Goal: Task Accomplishment & Management: Understand process/instructions

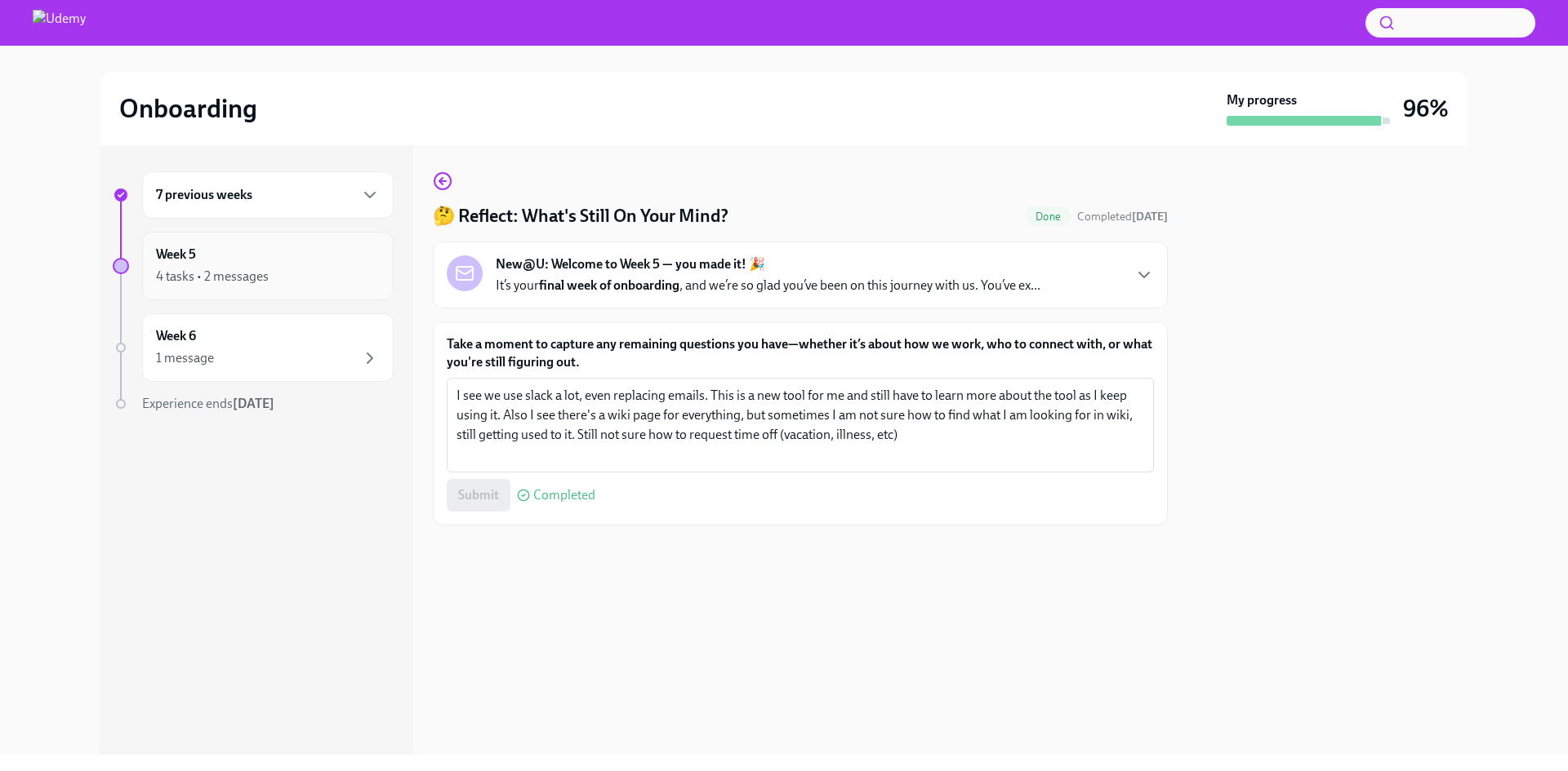
click at [203, 256] on div "Week 5 4 tasks • 2 messages" at bounding box center [268, 265] width 224 height 41
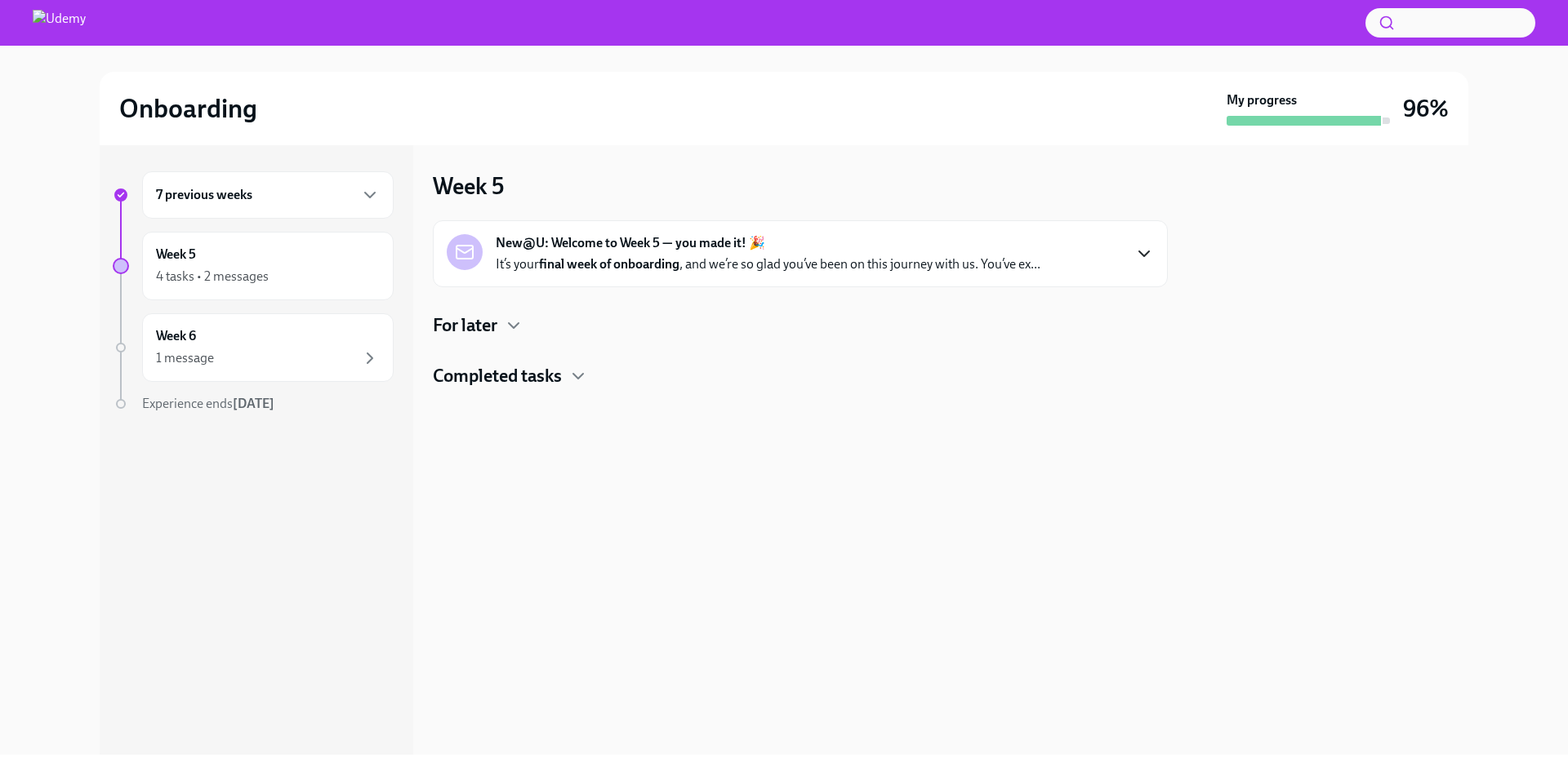
click at [1148, 246] on icon "button" at bounding box center [1144, 253] width 20 height 20
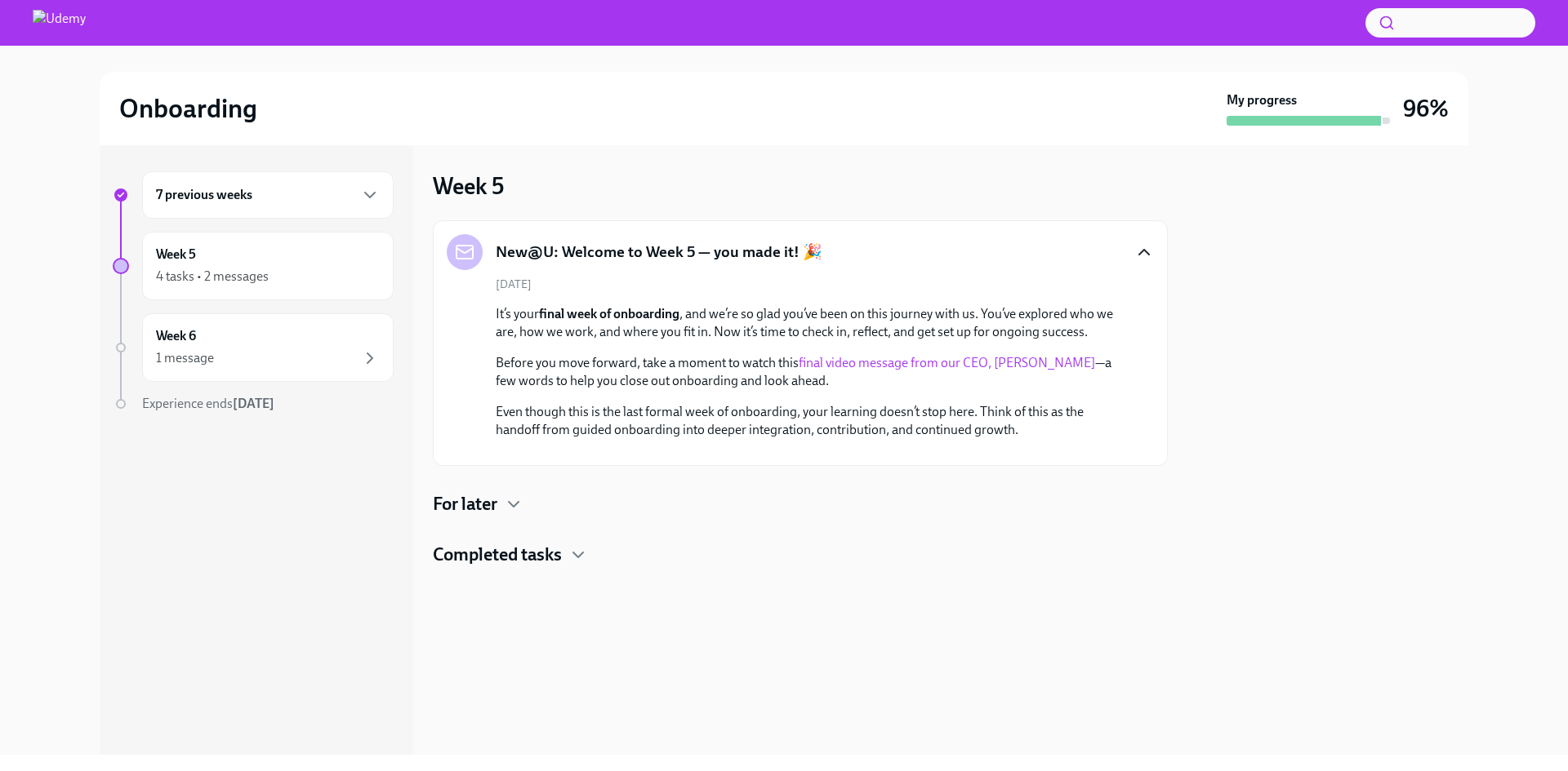
scroll to position [69, 0]
click at [571, 565] on icon "button" at bounding box center [578, 555] width 20 height 20
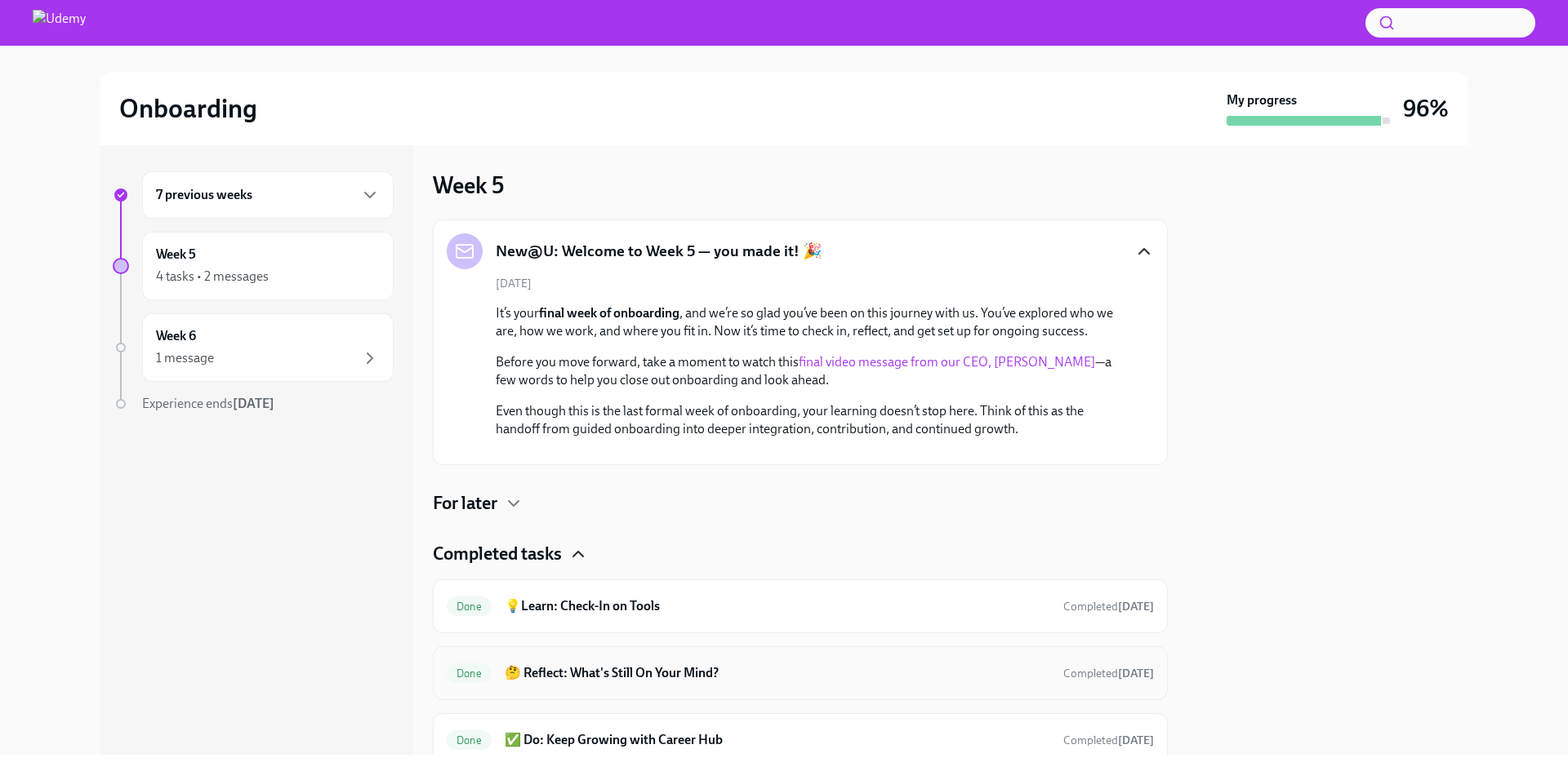
scroll to position [0, 0]
click at [226, 352] on div "1 message" at bounding box center [268, 358] width 224 height 20
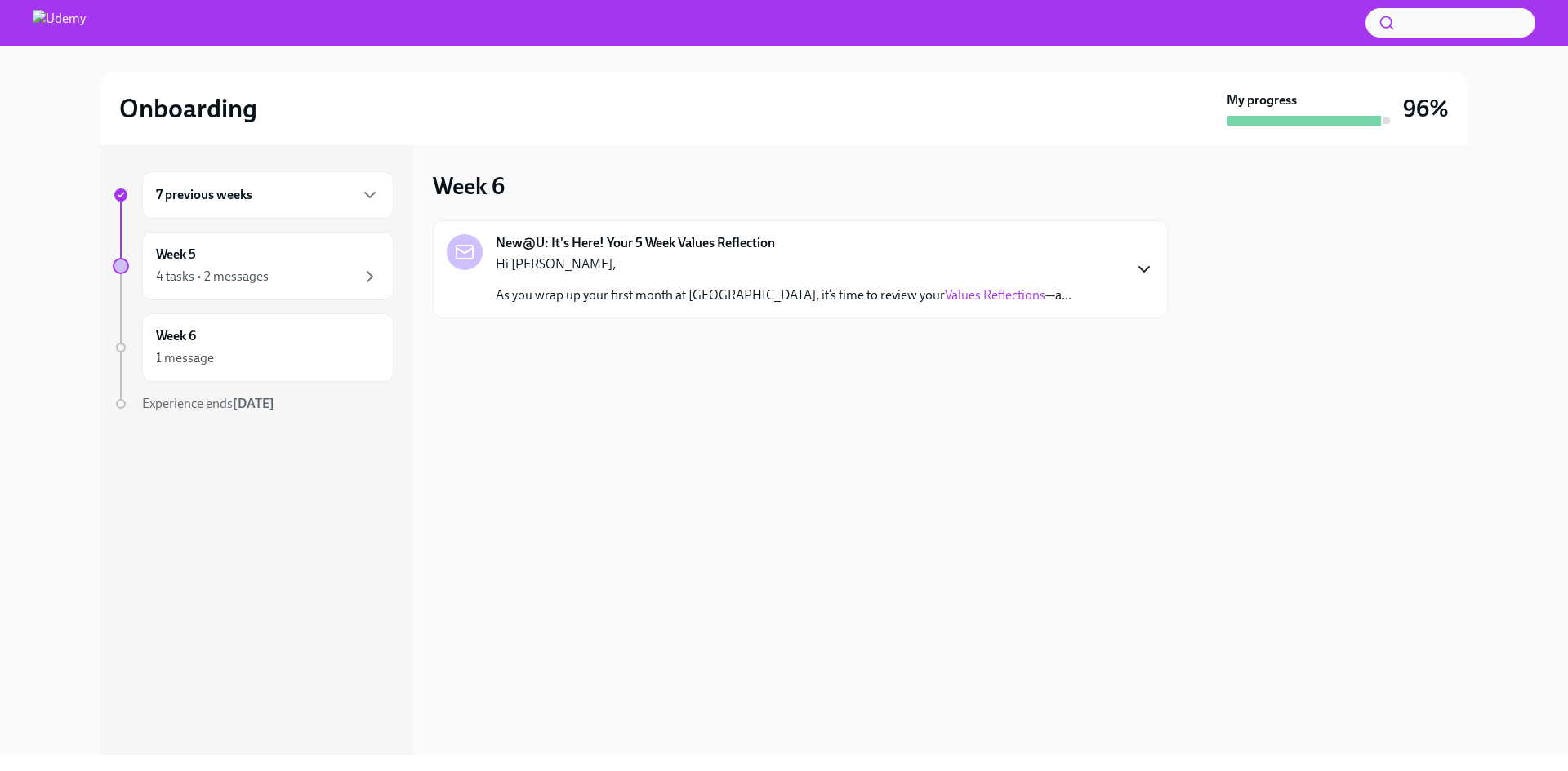
click at [1142, 271] on icon "button" at bounding box center [1144, 269] width 20 height 20
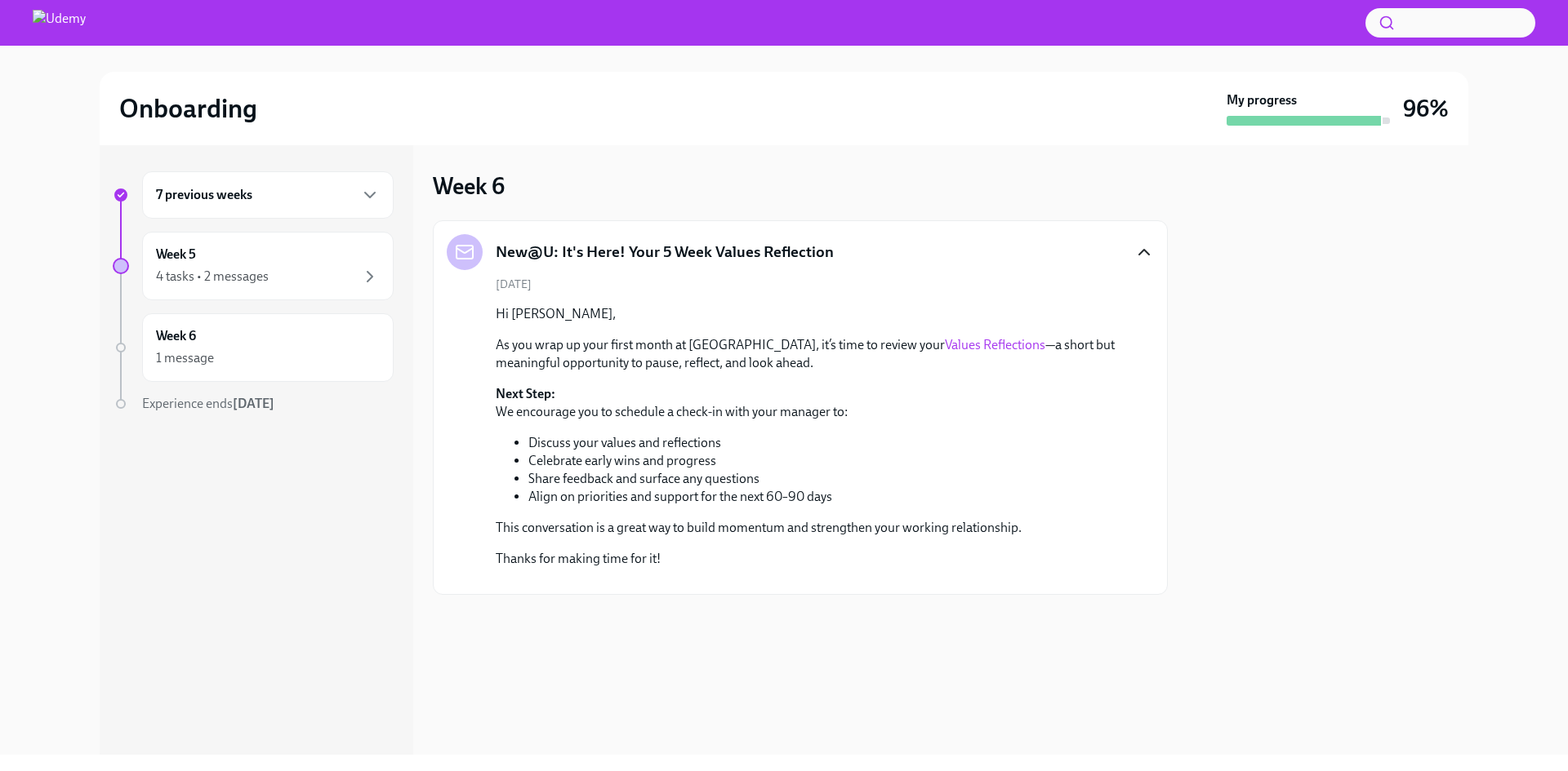
click at [945, 344] on link "Values Reflections" at bounding box center [995, 345] width 101 height 16
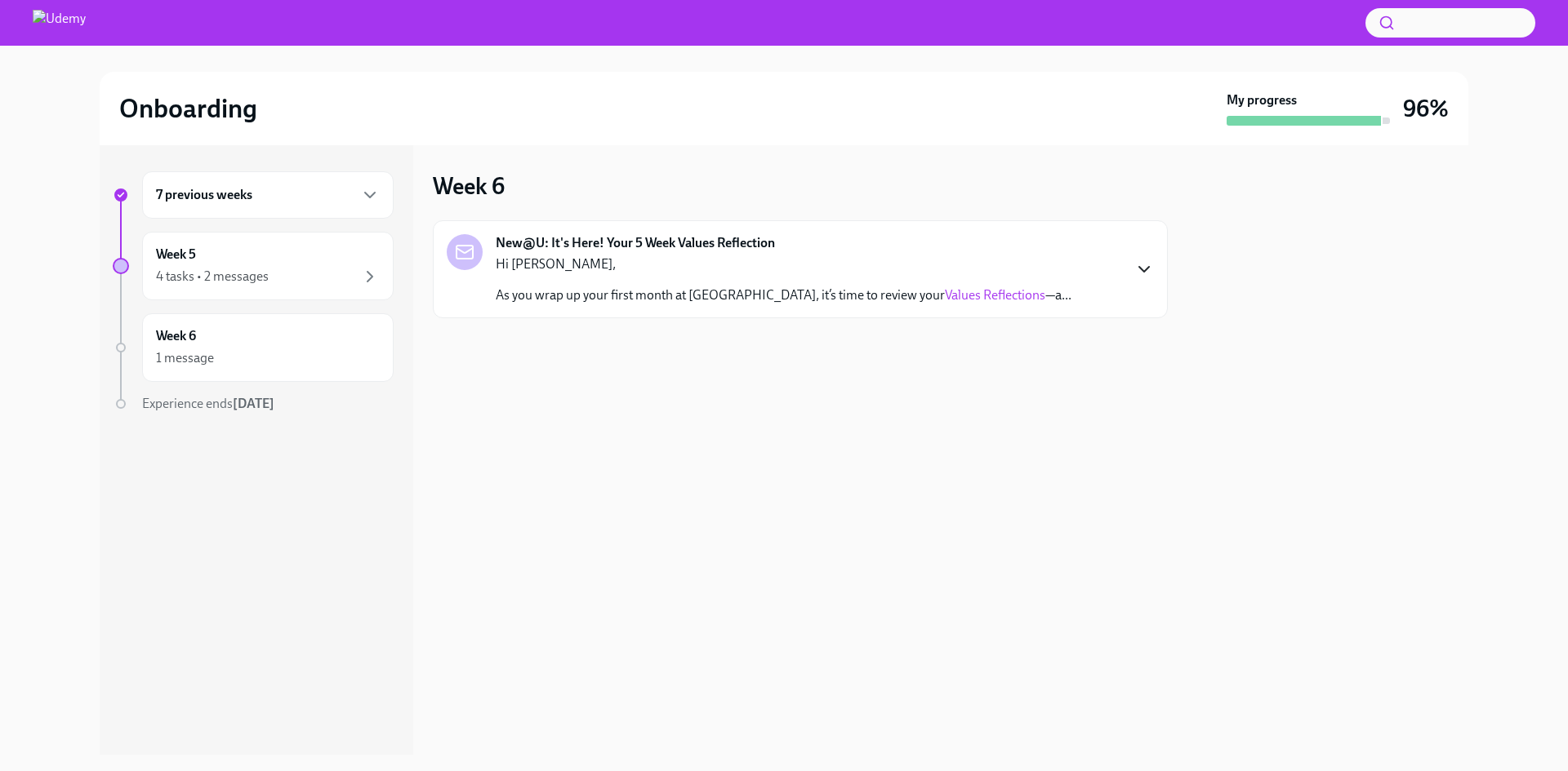
click at [1139, 260] on icon "button" at bounding box center [1144, 269] width 20 height 20
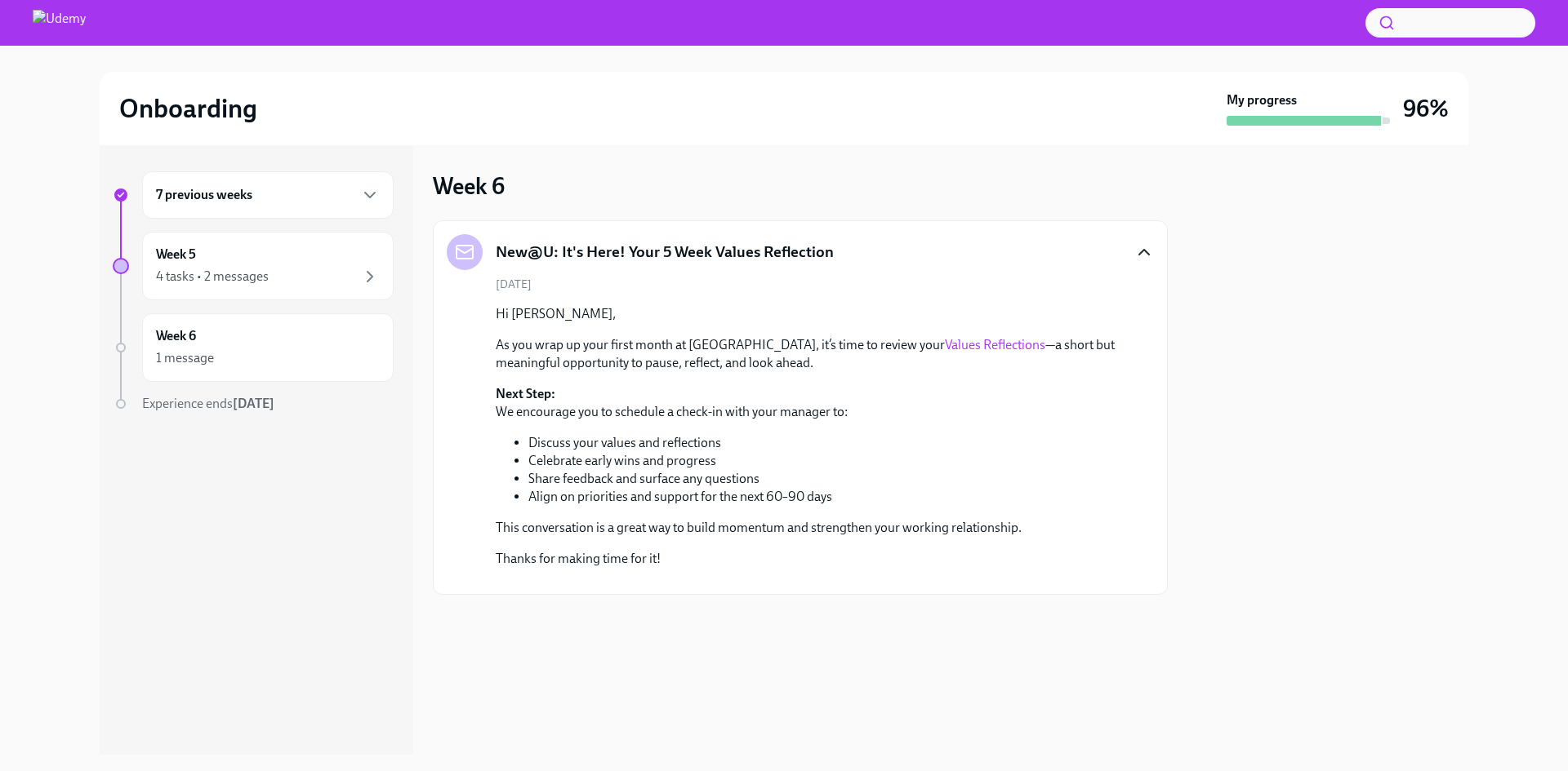
scroll to position [42, 0]
